Goal: Check status: Check status

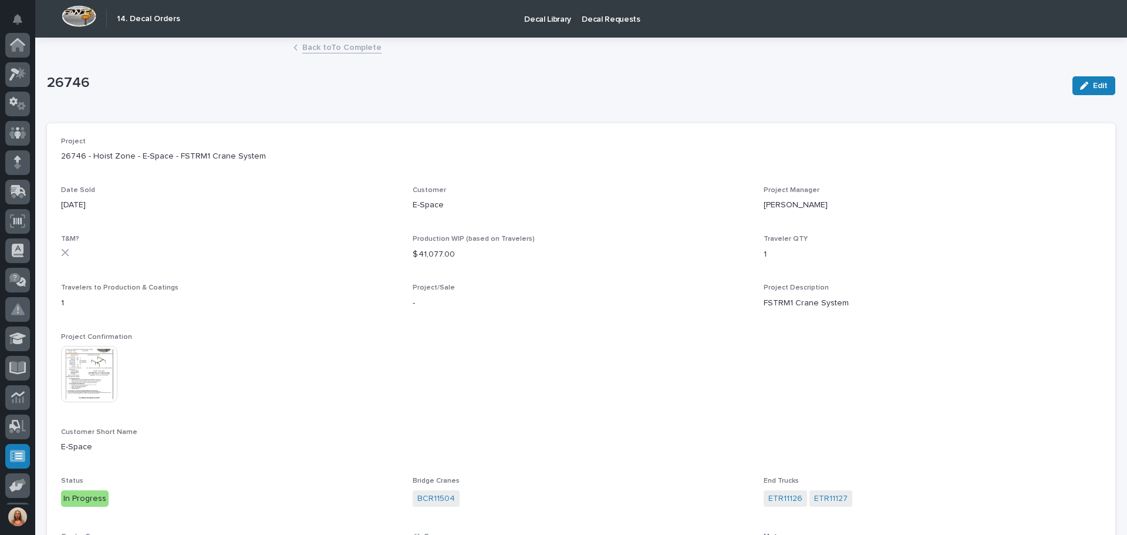
scroll to position [145, 0]
click at [325, 48] on link "Back to To Complete" at bounding box center [341, 46] width 79 height 13
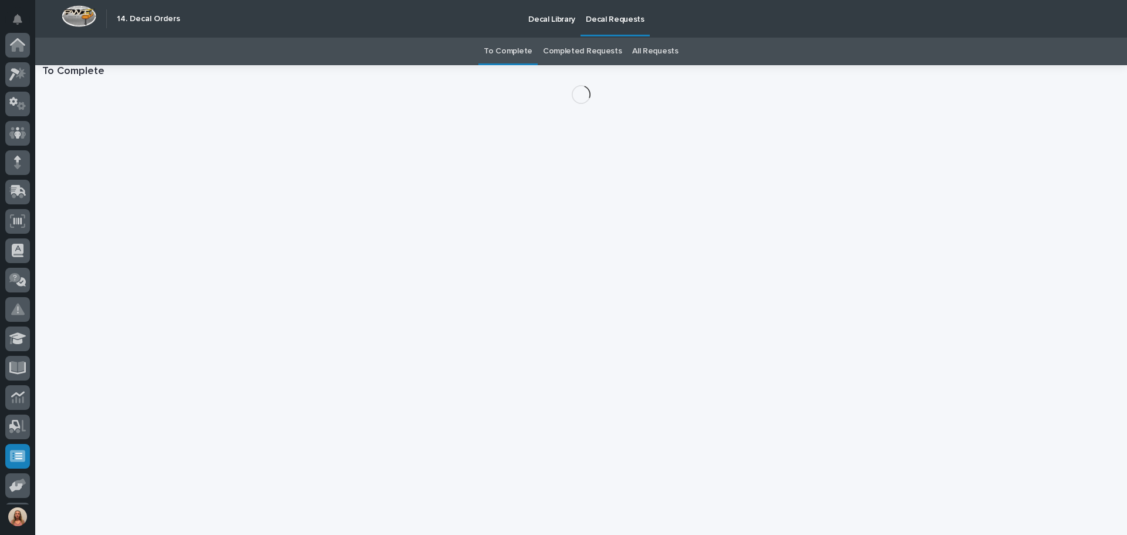
scroll to position [145, 0]
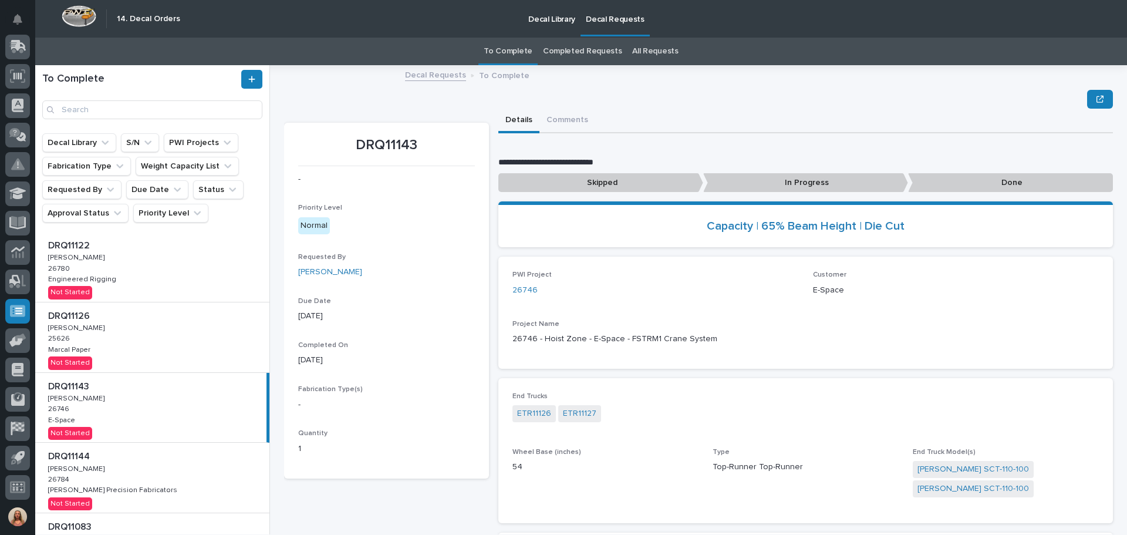
click at [781, 183] on p "In Progress" at bounding box center [805, 182] width 205 height 19
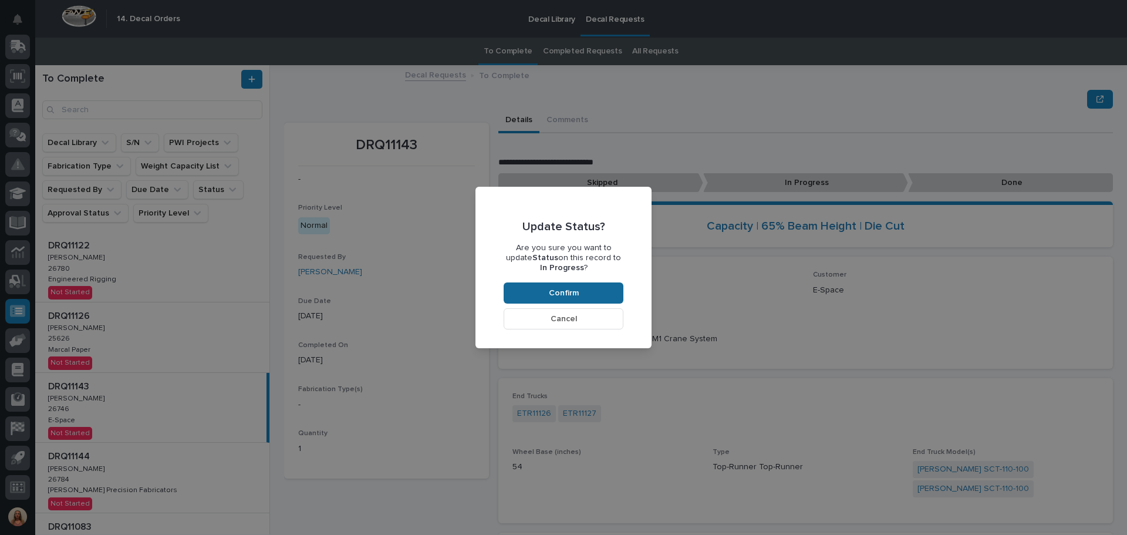
click at [596, 291] on button "Confirm" at bounding box center [564, 292] width 120 height 21
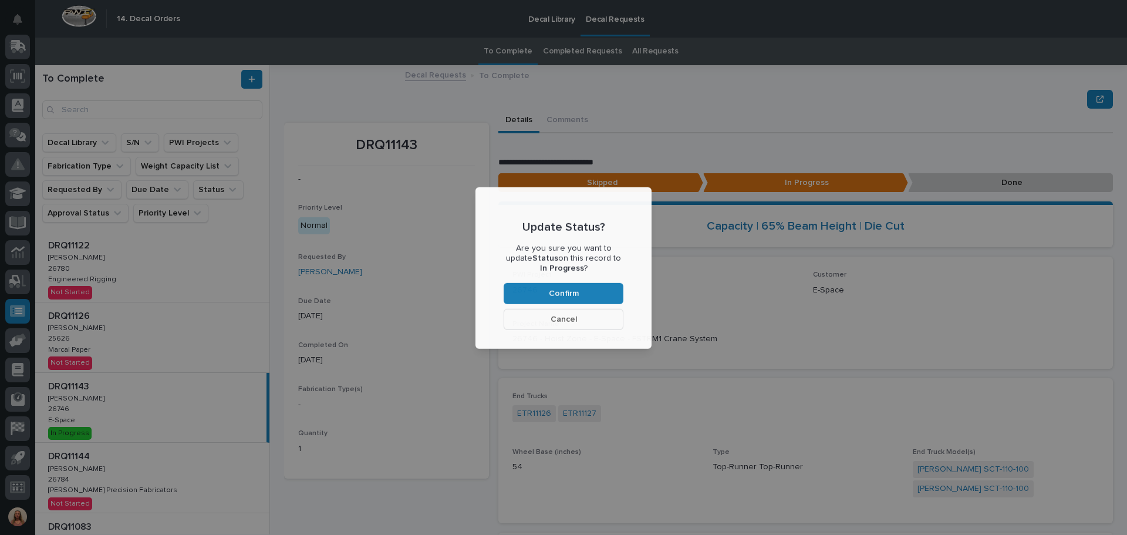
scroll to position [70, 0]
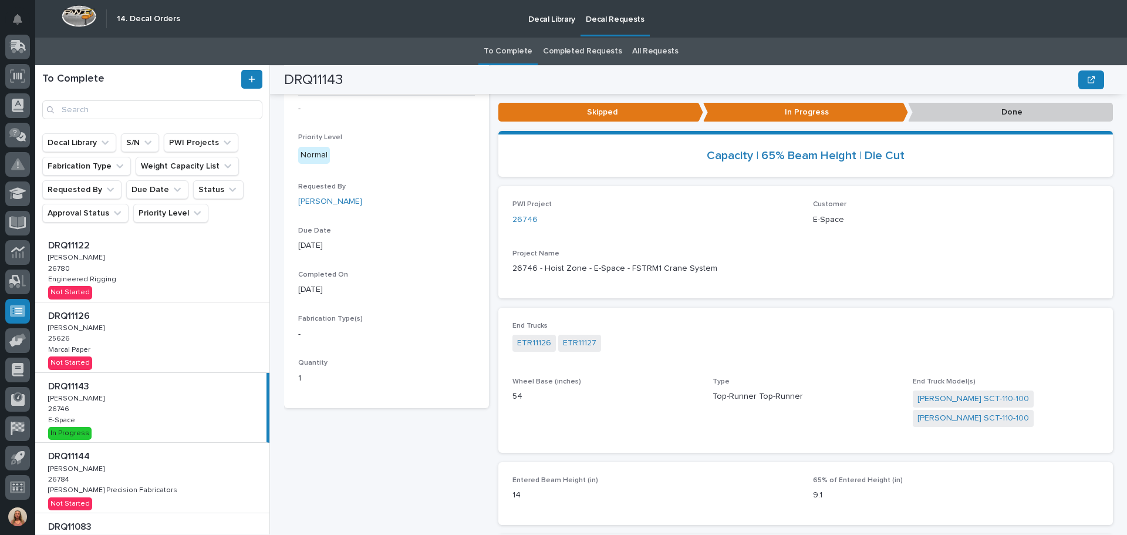
click at [151, 273] on div "DRQ11122 DRQ11122 [PERSON_NAME] [PERSON_NAME] 26780 26780 Engineered Rigging En…" at bounding box center [152, 267] width 234 height 70
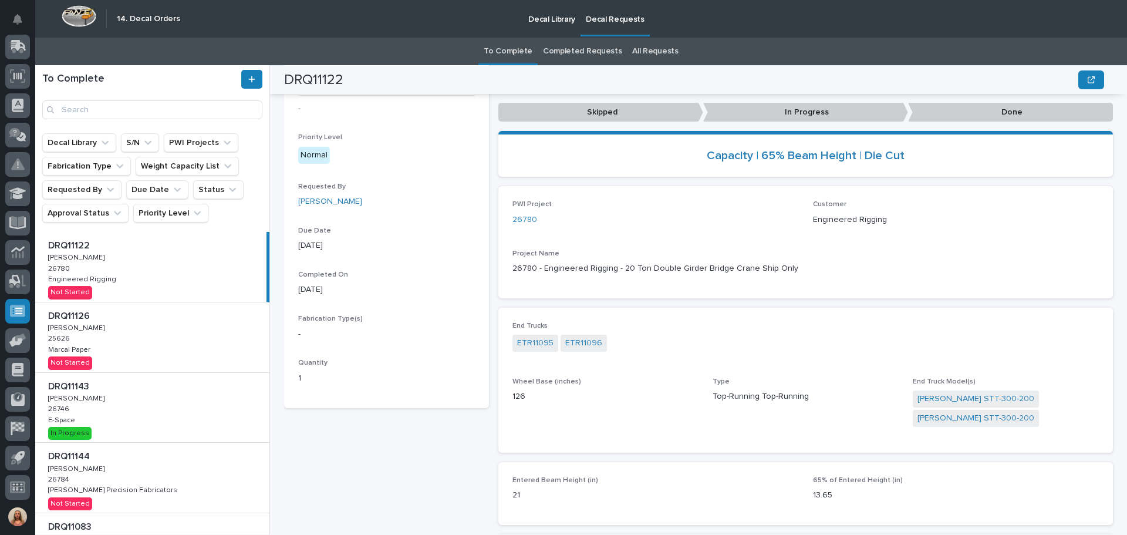
click at [798, 115] on p "In Progress" at bounding box center [805, 112] width 205 height 19
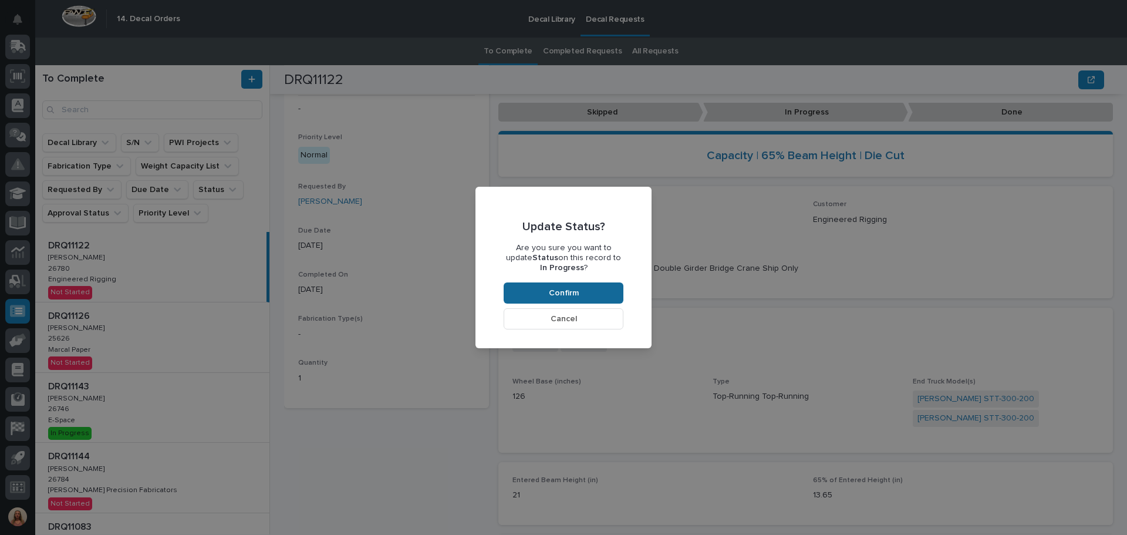
click at [600, 283] on button "Confirm" at bounding box center [564, 292] width 120 height 21
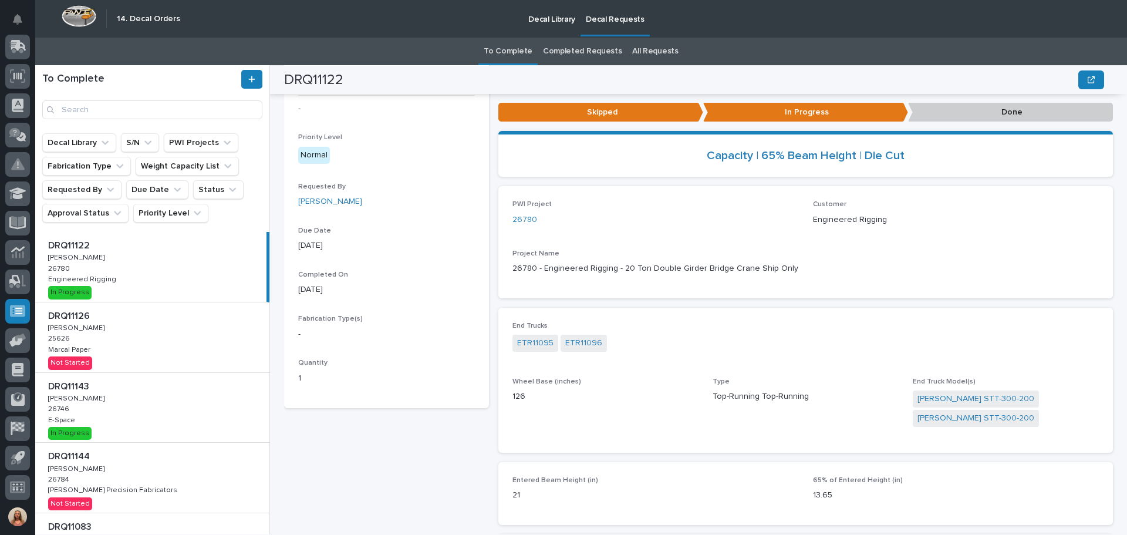
click at [137, 282] on div "DRQ11122 DRQ11122 [PERSON_NAME] [PERSON_NAME] 26780 26780 Engineered Rigging En…" at bounding box center [150, 267] width 231 height 70
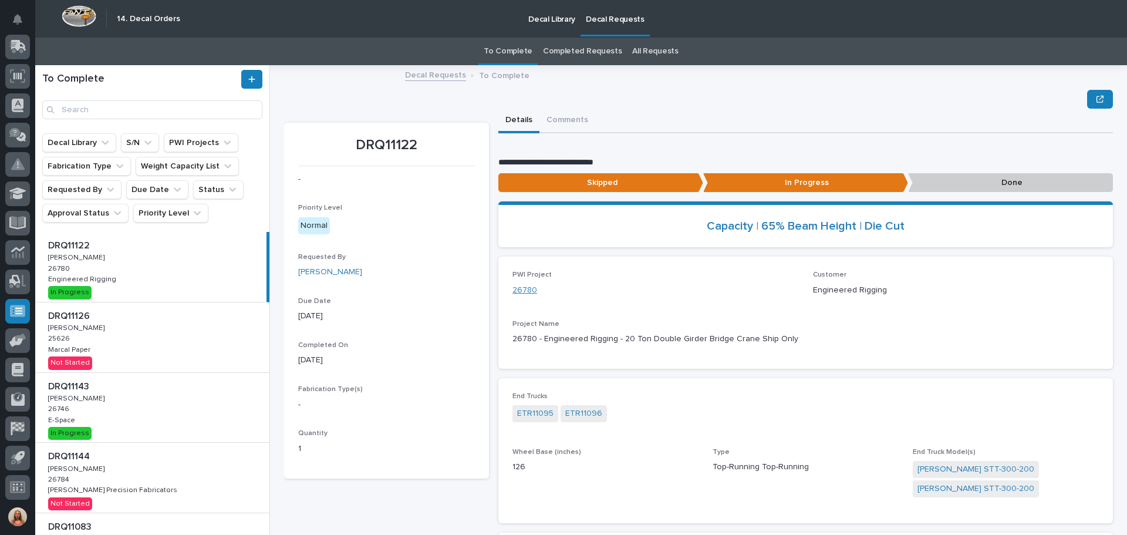
click at [523, 291] on link "26780" at bounding box center [524, 290] width 25 height 12
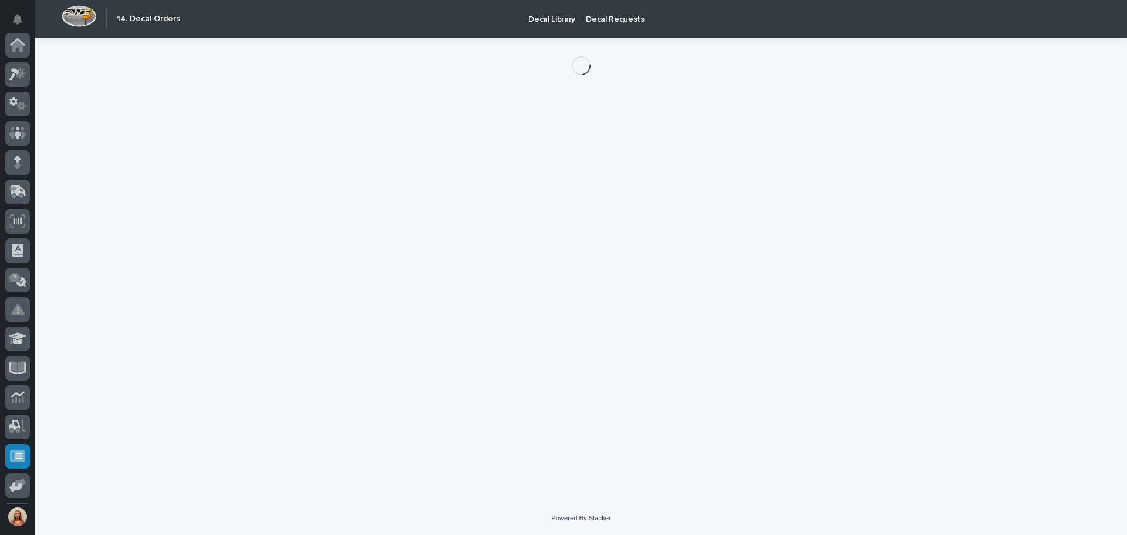
scroll to position [145, 0]
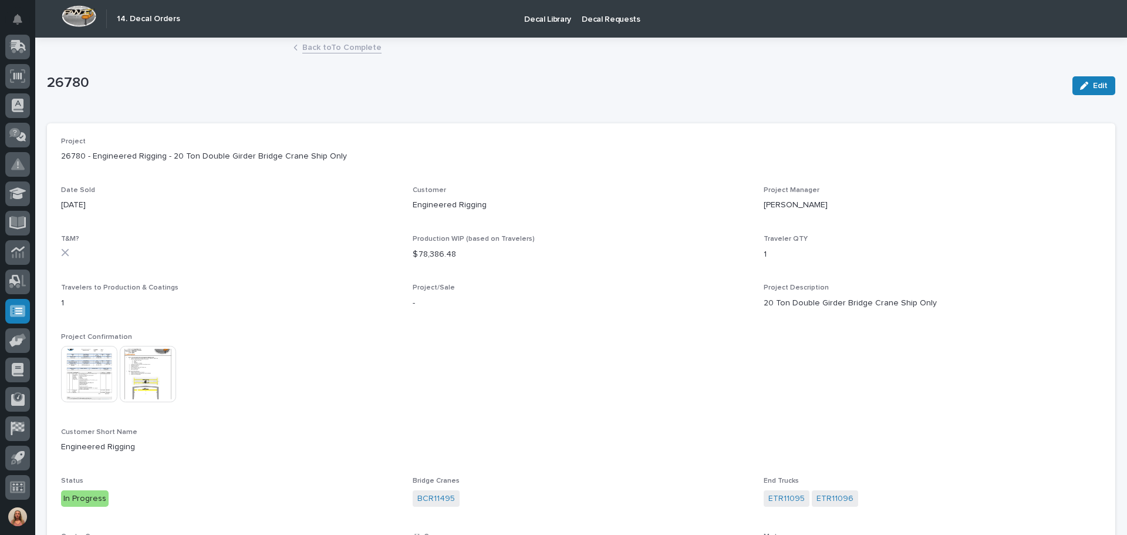
click at [111, 375] on img at bounding box center [89, 374] width 56 height 56
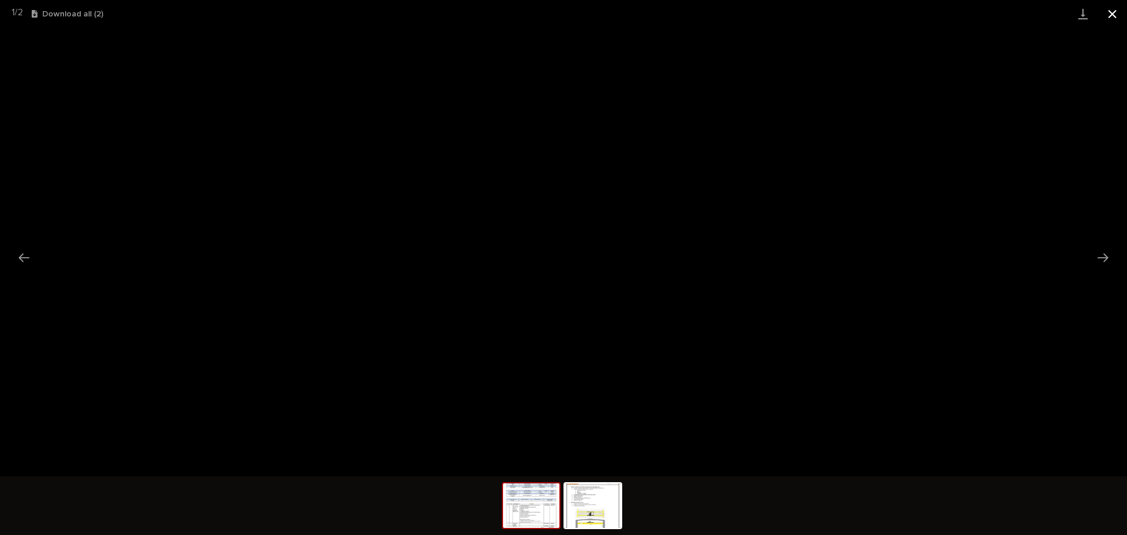
click at [1114, 14] on button "Close gallery" at bounding box center [1111, 14] width 29 height 28
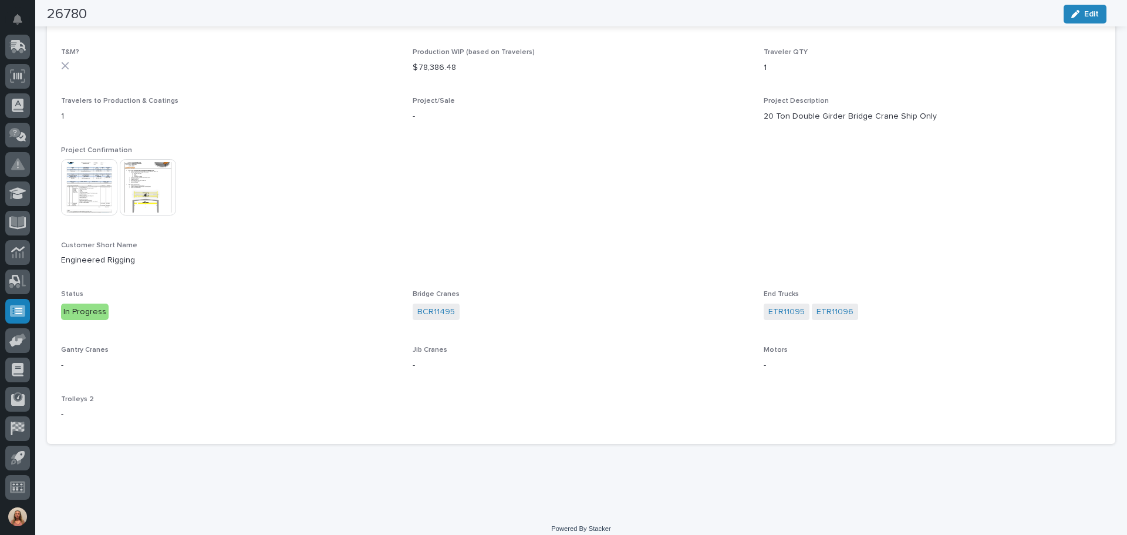
scroll to position [197, 0]
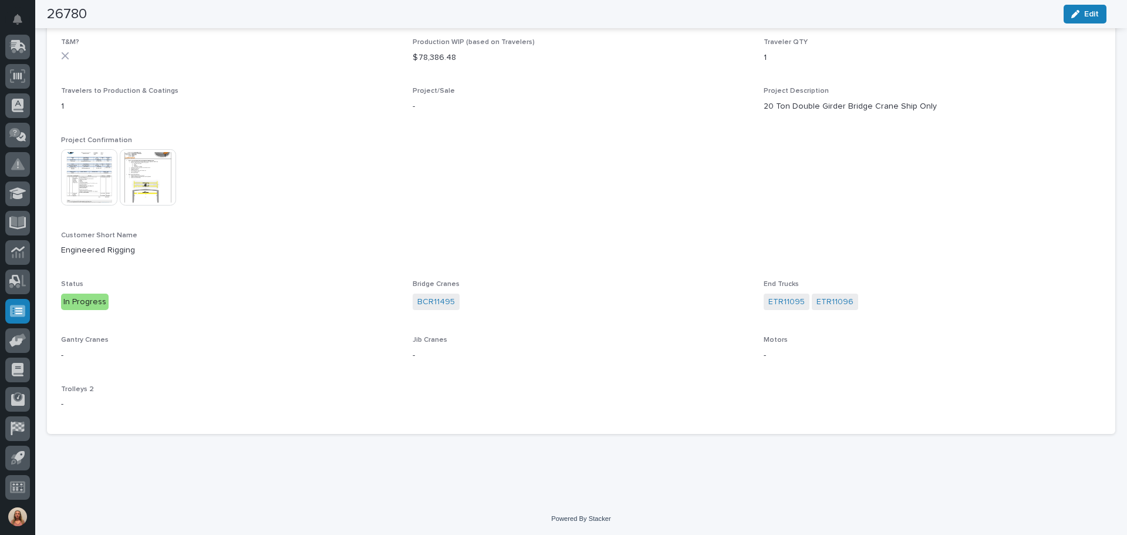
click at [94, 306] on div "In Progress" at bounding box center [85, 301] width 48 height 17
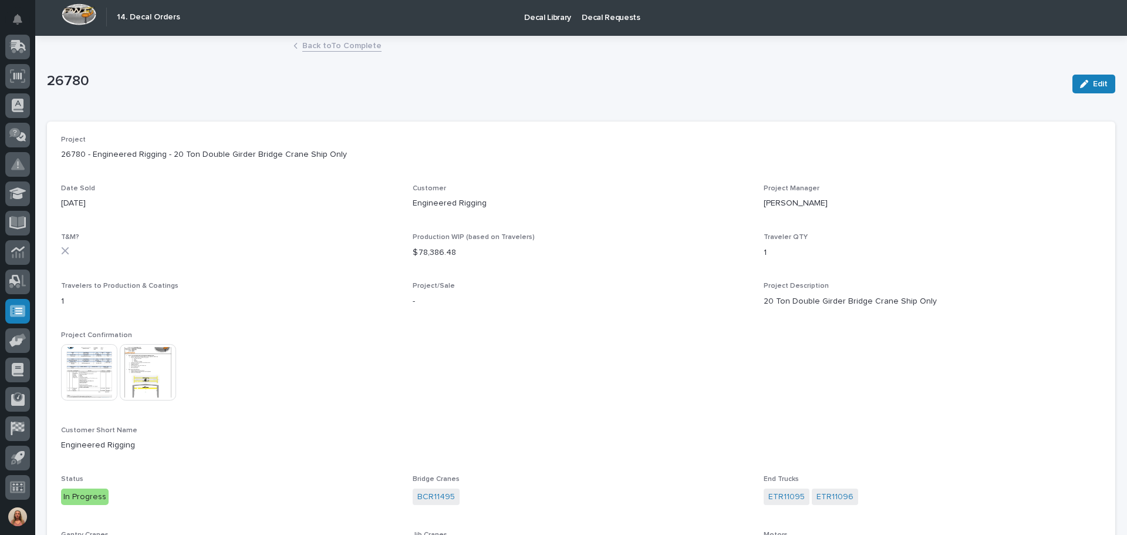
scroll to position [0, 0]
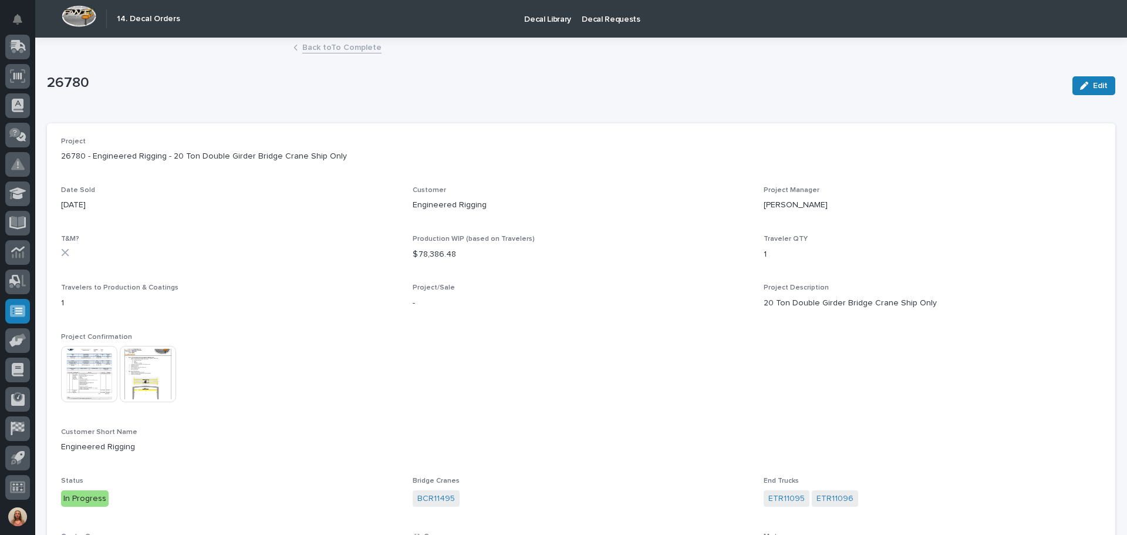
click at [344, 52] on link "Back to To Complete" at bounding box center [341, 46] width 79 height 13
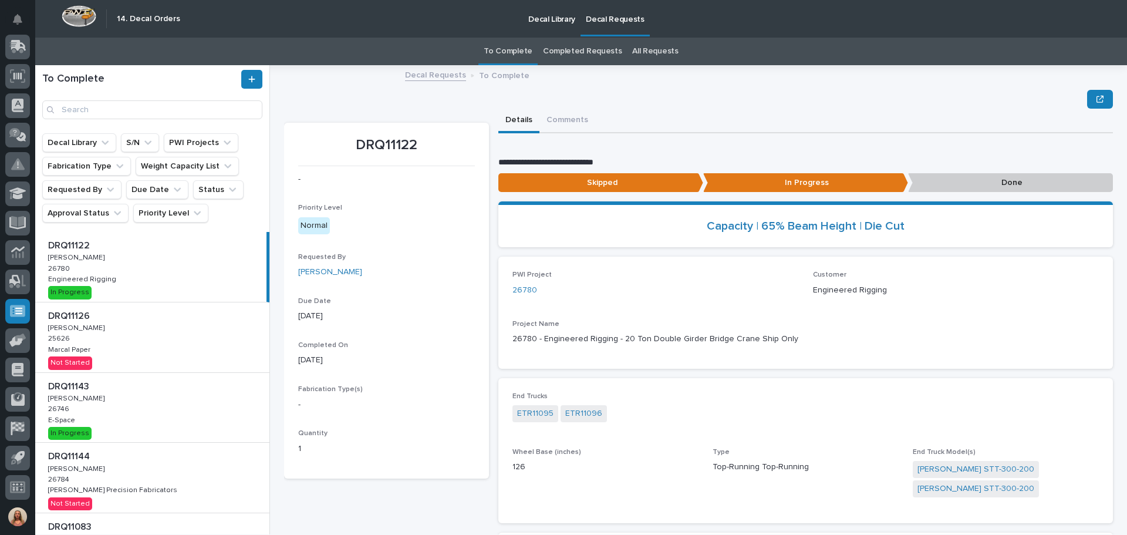
scroll to position [59, 0]
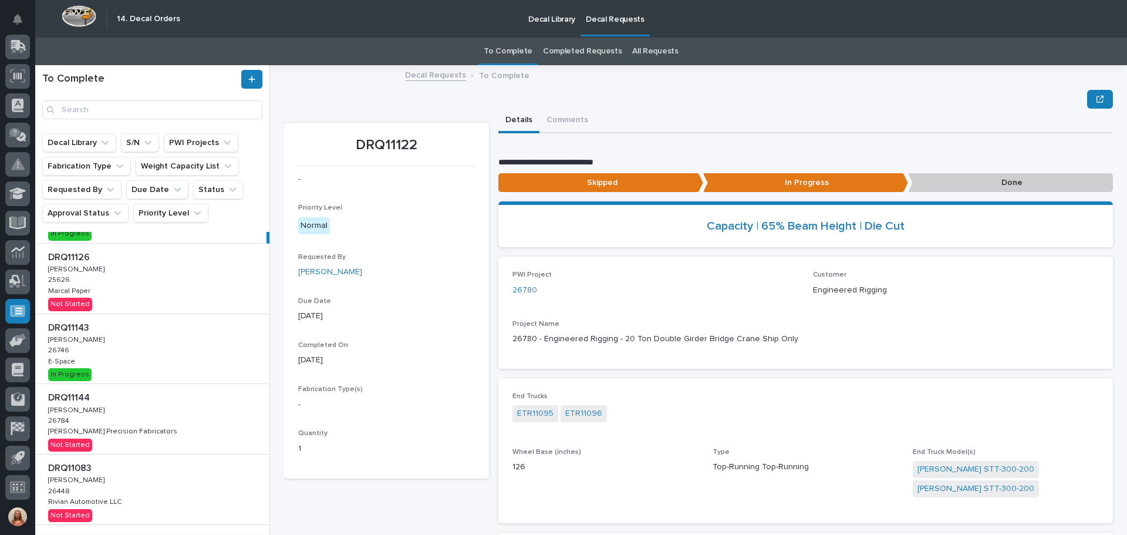
click at [185, 413] on div "DRQ11144 DRQ11144 [PERSON_NAME] [PERSON_NAME] 26784 26784 [PERSON_NAME] Precisi…" at bounding box center [152, 419] width 234 height 70
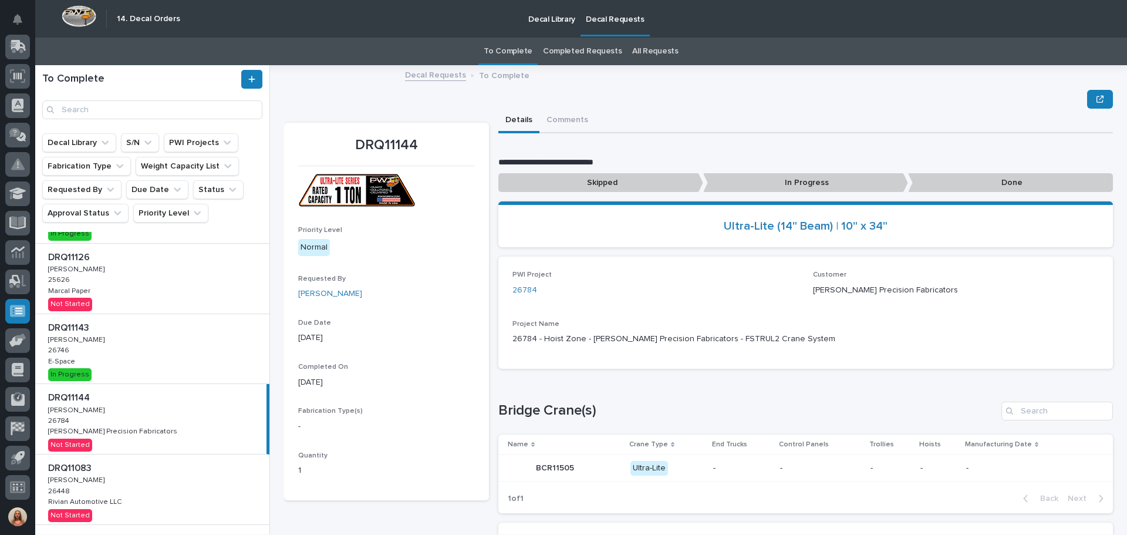
click at [789, 187] on p "In Progress" at bounding box center [805, 182] width 205 height 19
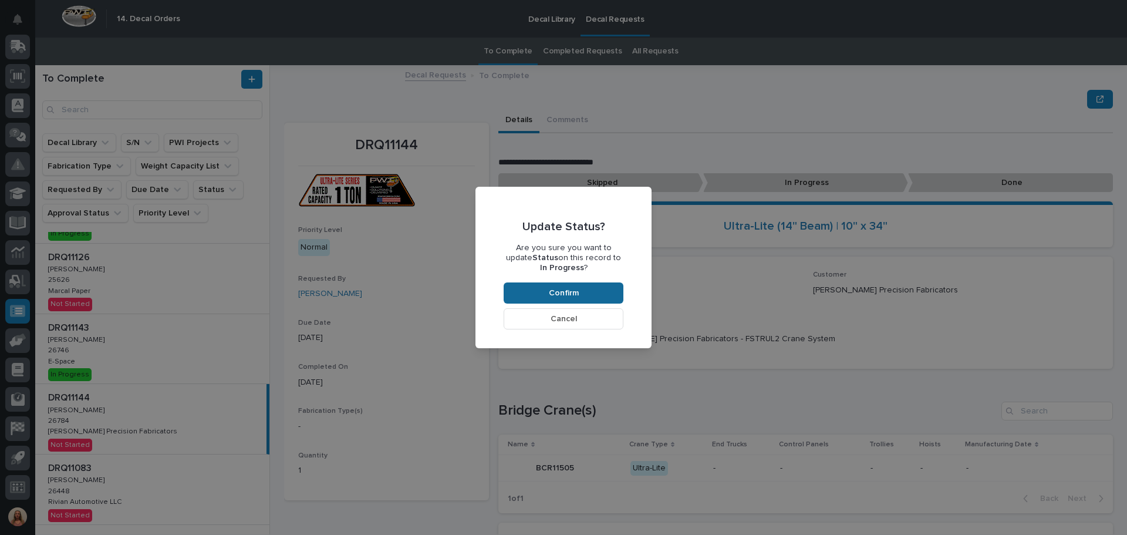
click at [563, 296] on span "Confirm" at bounding box center [564, 293] width 30 height 11
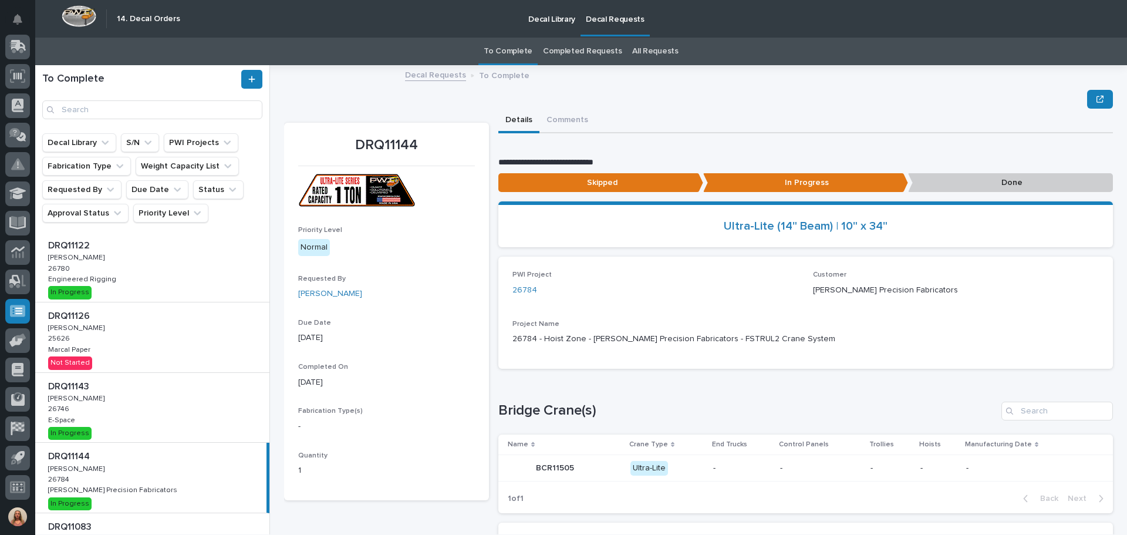
drag, startPoint x: 160, startPoint y: 287, endPoint x: 173, endPoint y: 291, distance: 13.0
click at [160, 287] on div "DRQ11122 DRQ11122 [PERSON_NAME] [PERSON_NAME] 26780 26780 Engineered Rigging En…" at bounding box center [152, 267] width 234 height 70
